Goal: Find specific page/section: Find specific page/section

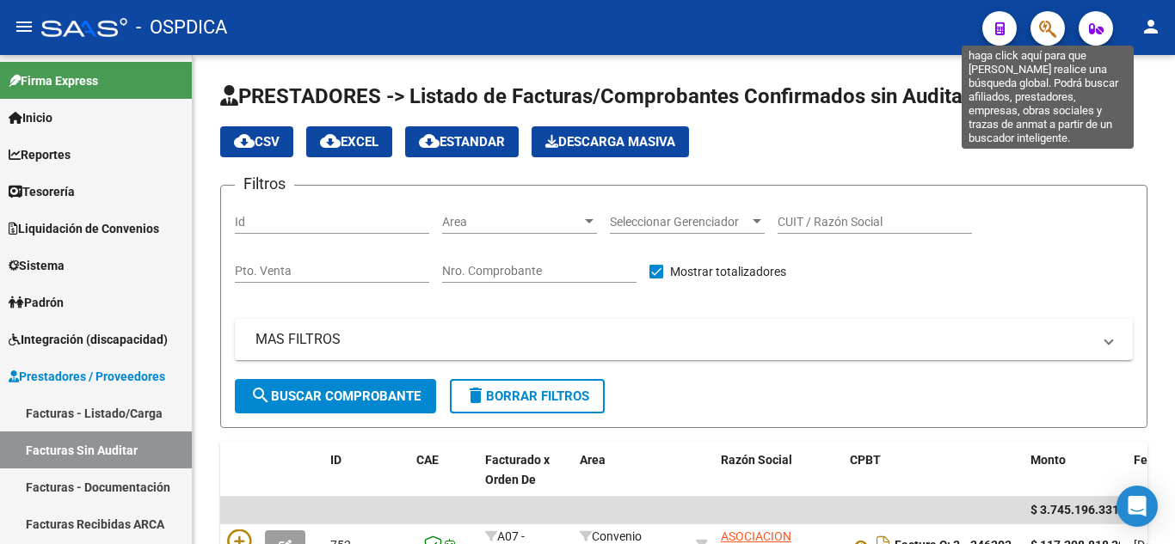
click at [1049, 32] on icon "button" at bounding box center [1047, 29] width 17 height 20
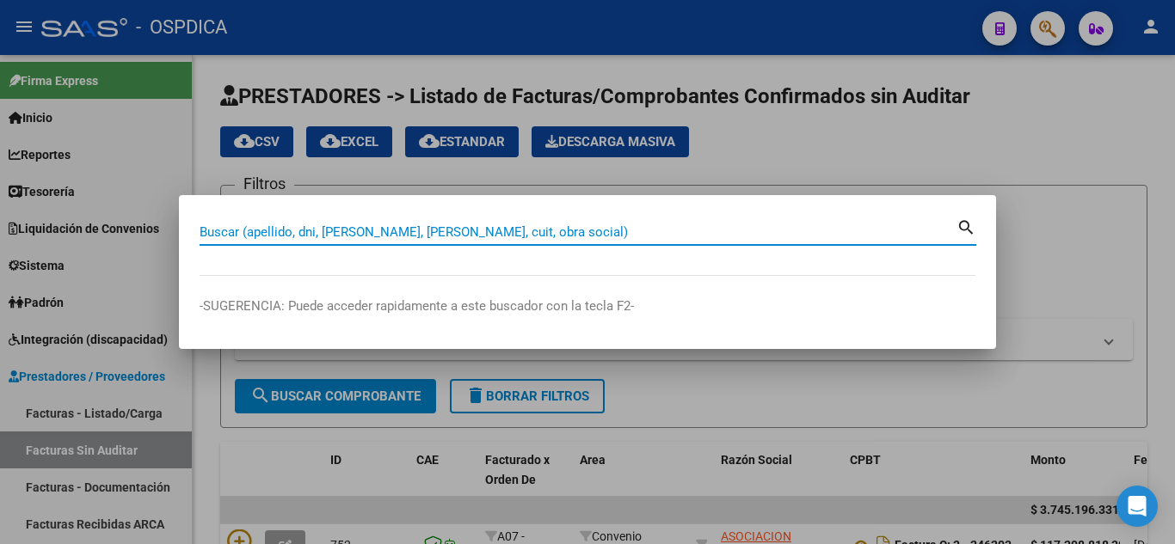
click at [461, 225] on input "Buscar (apellido, dni, [PERSON_NAME], [PERSON_NAME], cuit, obra social)" at bounding box center [578, 231] width 757 height 15
paste input "31.822.367"
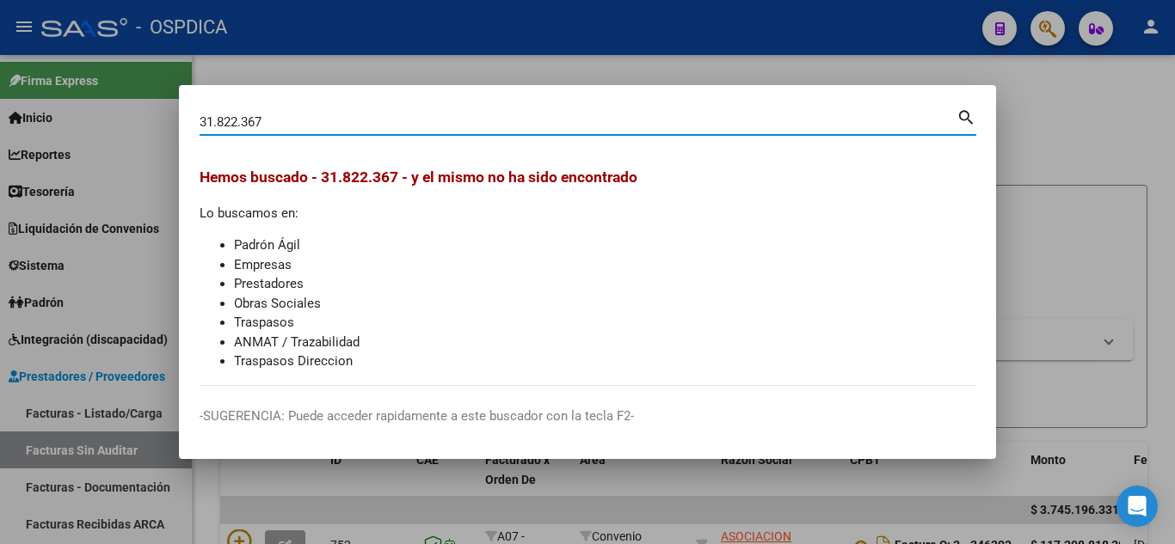
click at [254, 119] on input "31.822.367" at bounding box center [578, 121] width 757 height 15
click at [218, 117] on input "31.822.367" at bounding box center [578, 121] width 757 height 15
click at [237, 120] on input "31822.367" at bounding box center [578, 121] width 757 height 15
type input "31822367"
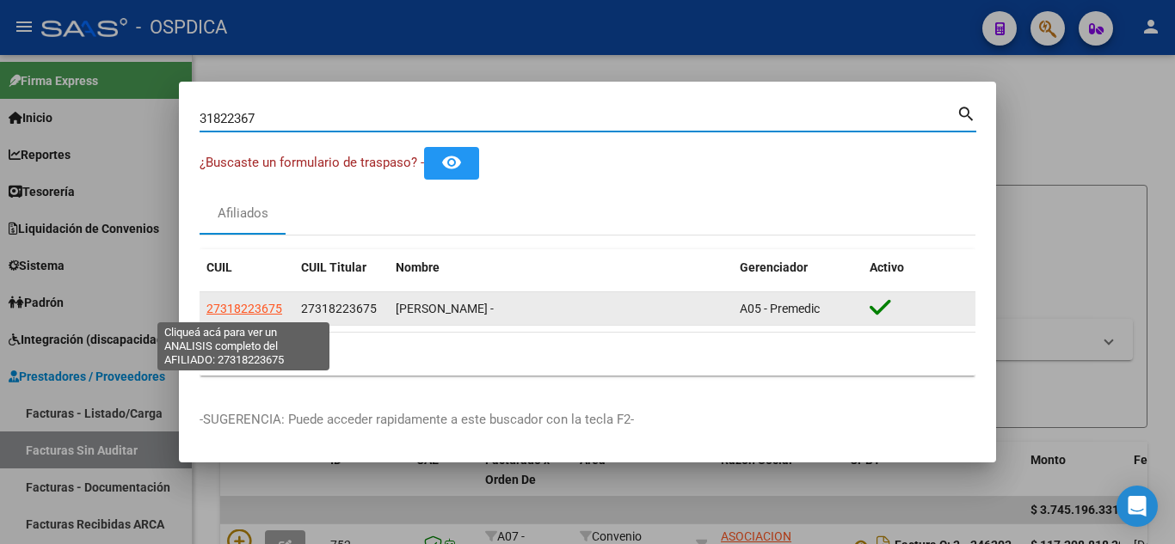
click at [263, 306] on span "27318223675" at bounding box center [244, 309] width 76 height 14
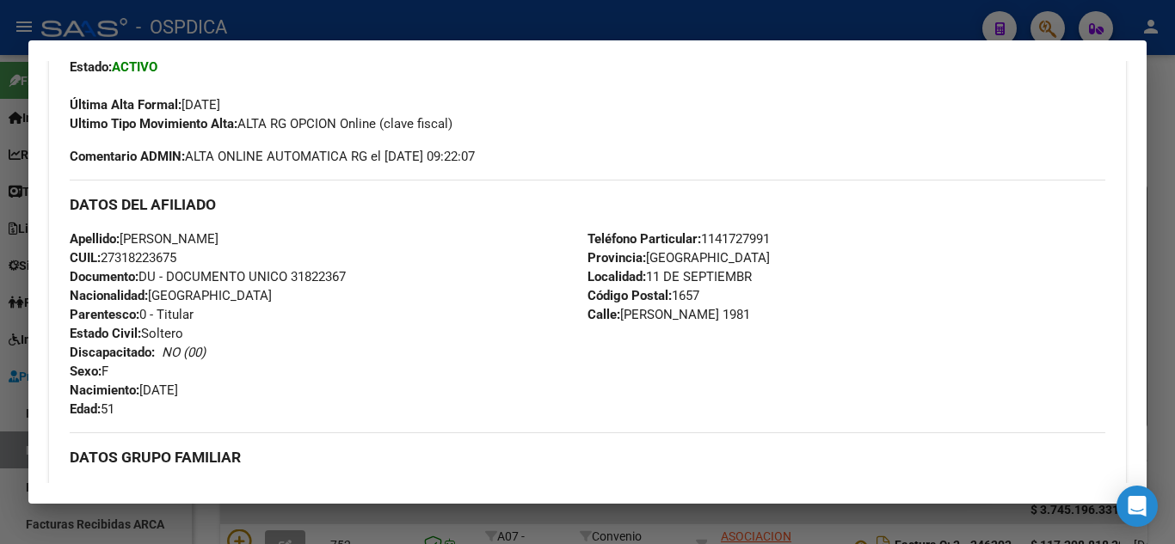
scroll to position [430, 0]
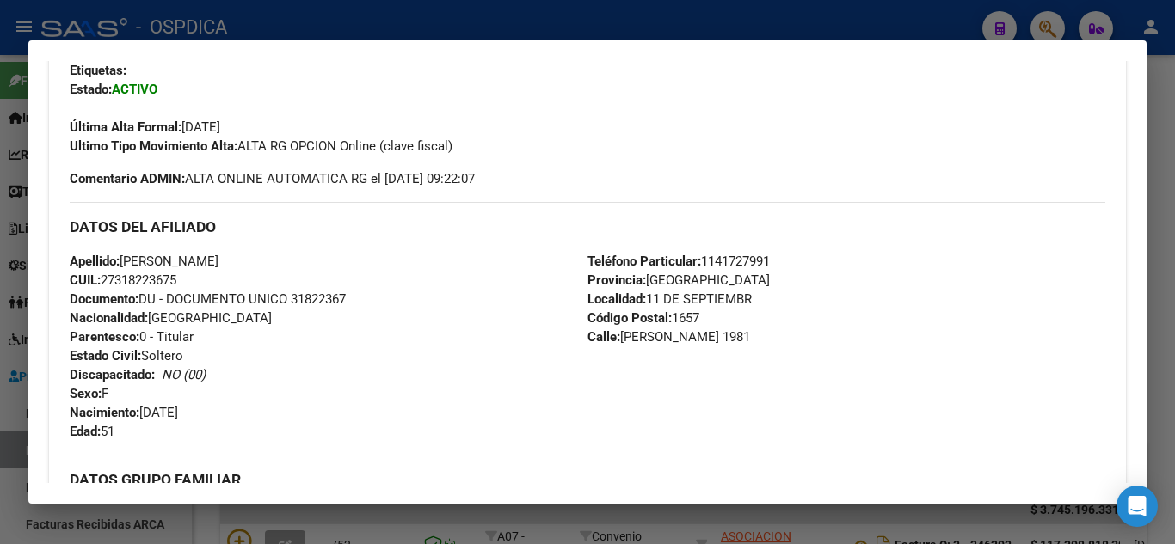
click at [865, 8] on div at bounding box center [587, 272] width 1175 height 544
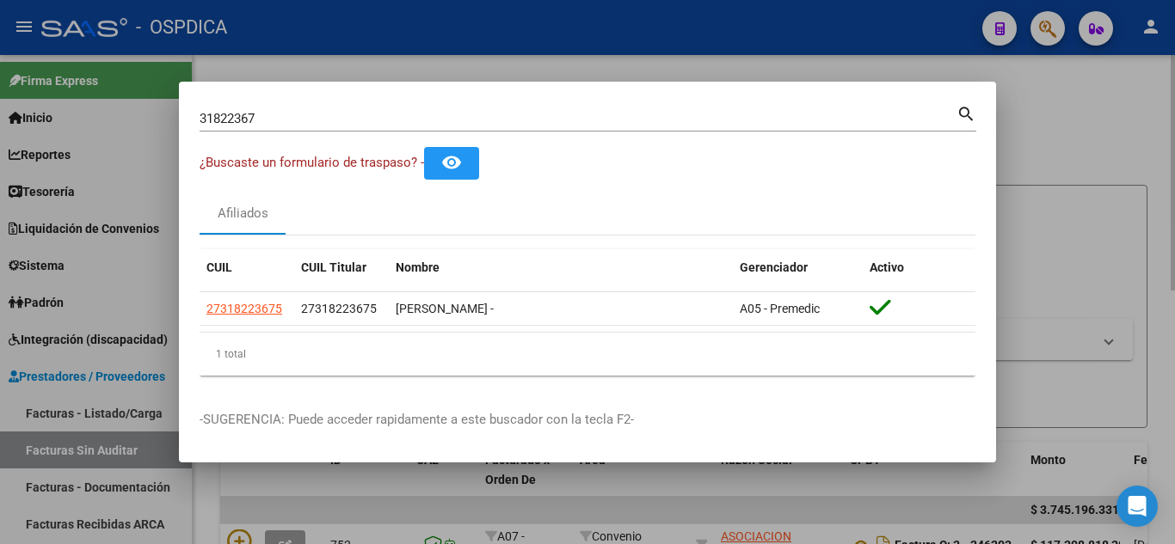
click at [1172, 225] on div at bounding box center [587, 272] width 1175 height 544
